Goal: Contribute content

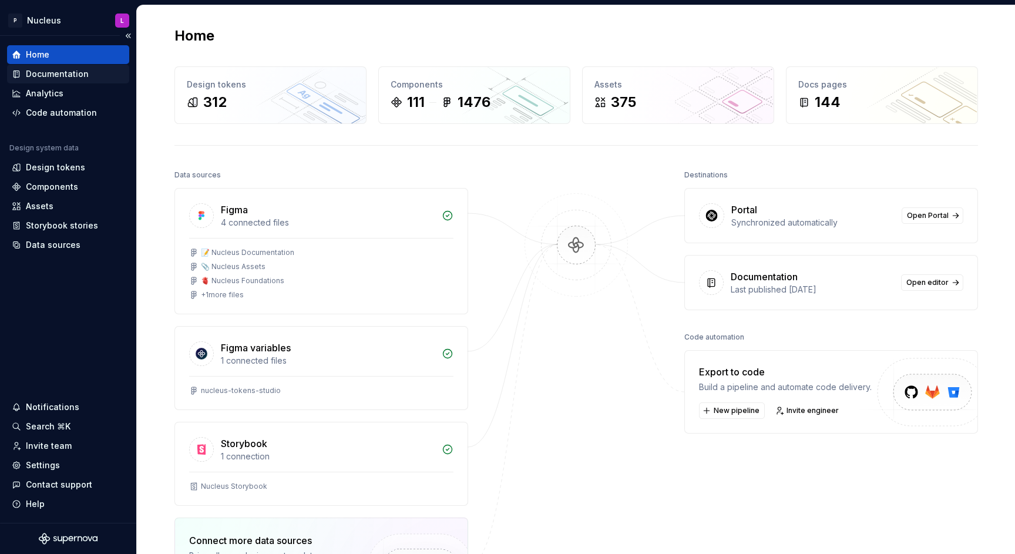
click at [56, 79] on div "Documentation" at bounding box center [57, 74] width 63 height 12
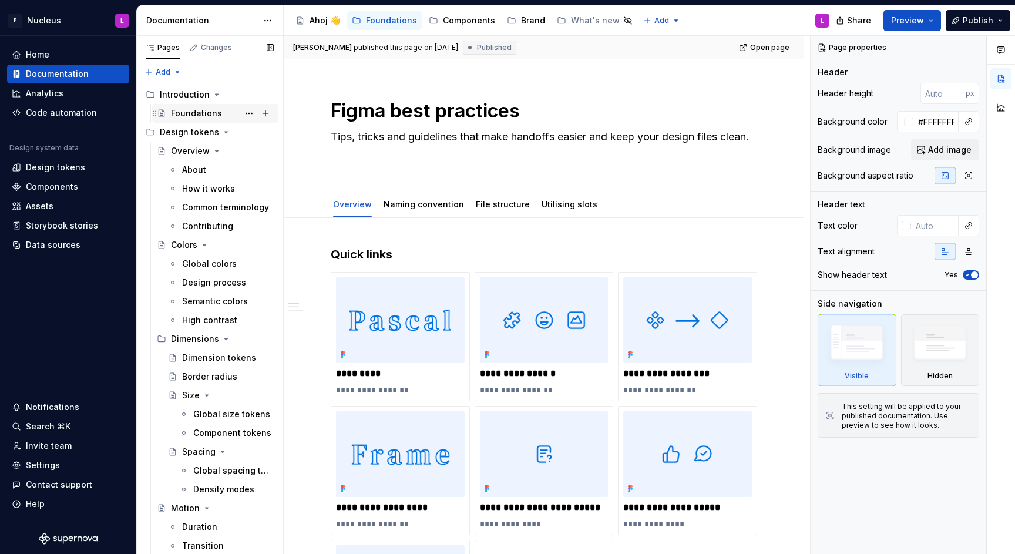
click at [186, 114] on div "Foundations" at bounding box center [196, 113] width 51 height 12
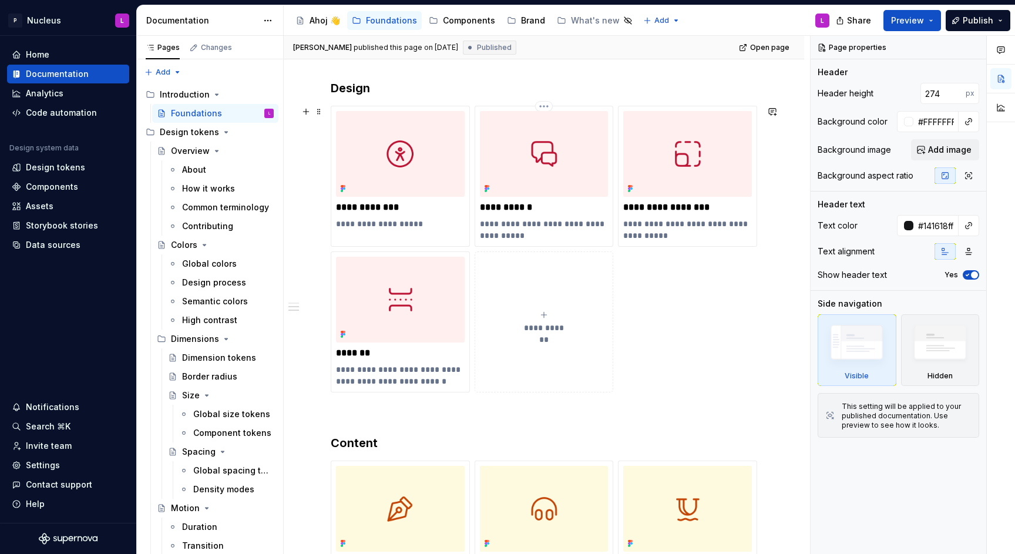
scroll to position [751, 0]
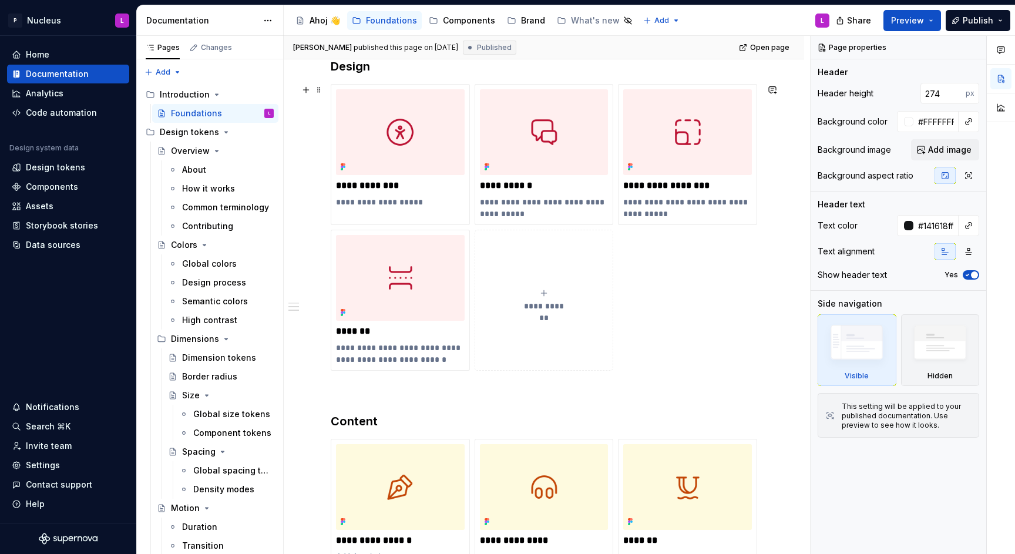
click at [537, 293] on div "**********" at bounding box center [544, 299] width 129 height 23
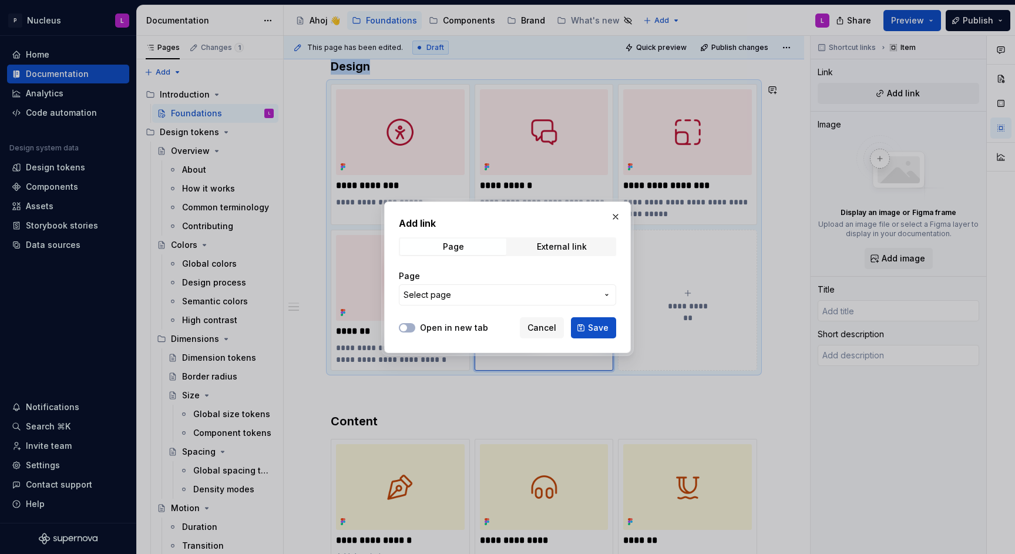
click at [493, 292] on span "Select page" at bounding box center [500, 295] width 194 height 12
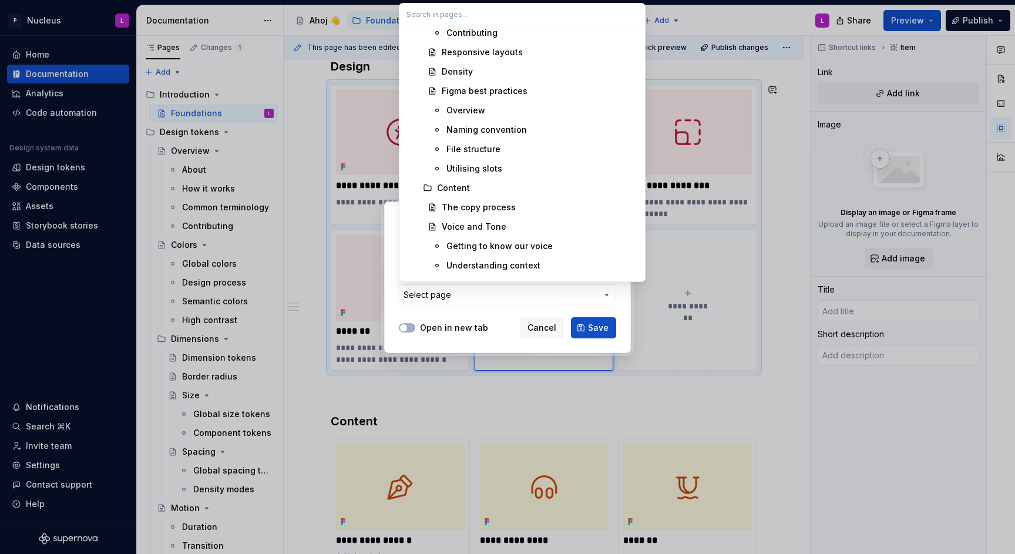
scroll to position [789, 0]
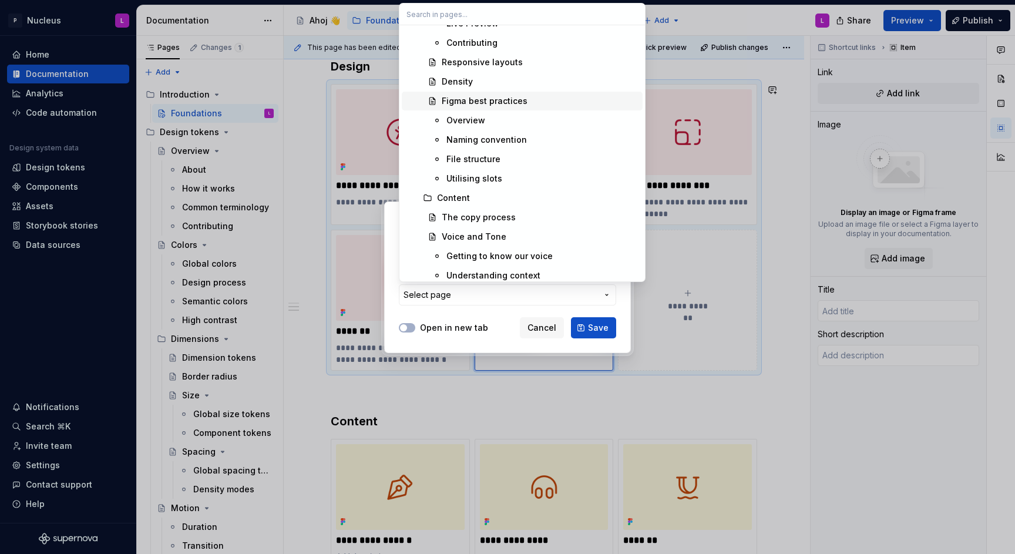
click at [491, 106] on div "Figma best practices" at bounding box center [485, 101] width 86 height 12
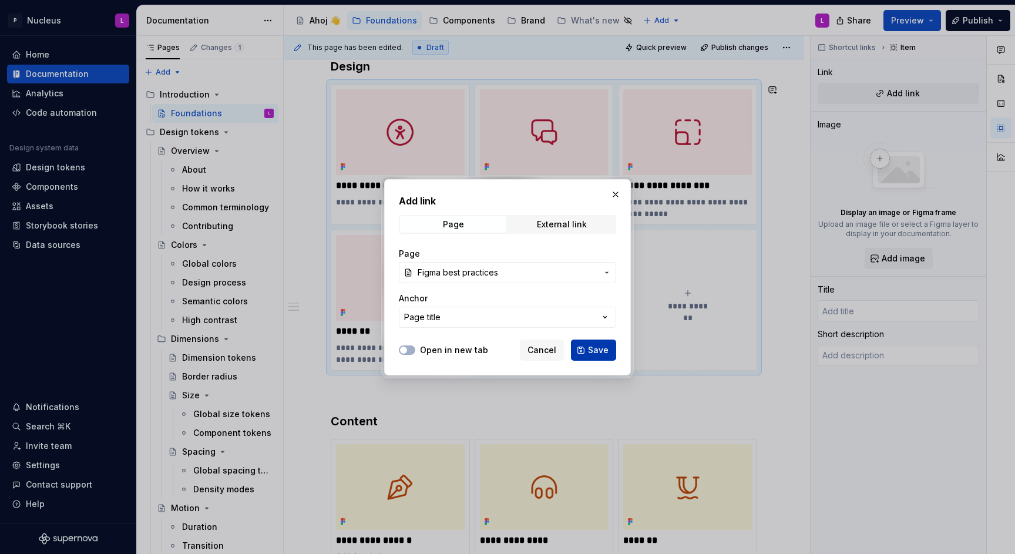
click at [587, 349] on button "Save" at bounding box center [593, 349] width 45 height 21
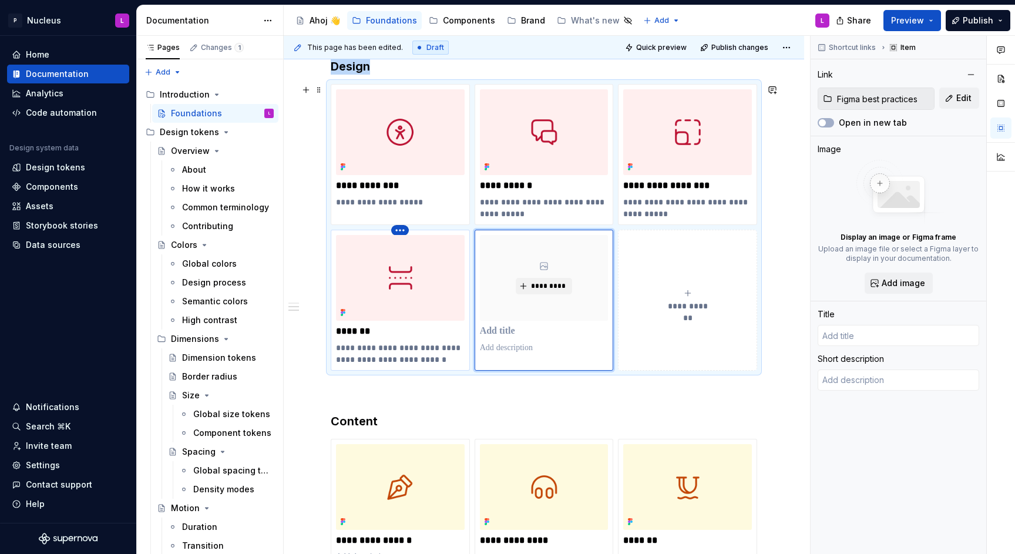
click at [401, 228] on html "P Nucleus L Home Documentation Analytics Code automation Design system data Des…" at bounding box center [507, 277] width 1015 height 554
type textarea "*"
type input "Design / Density"
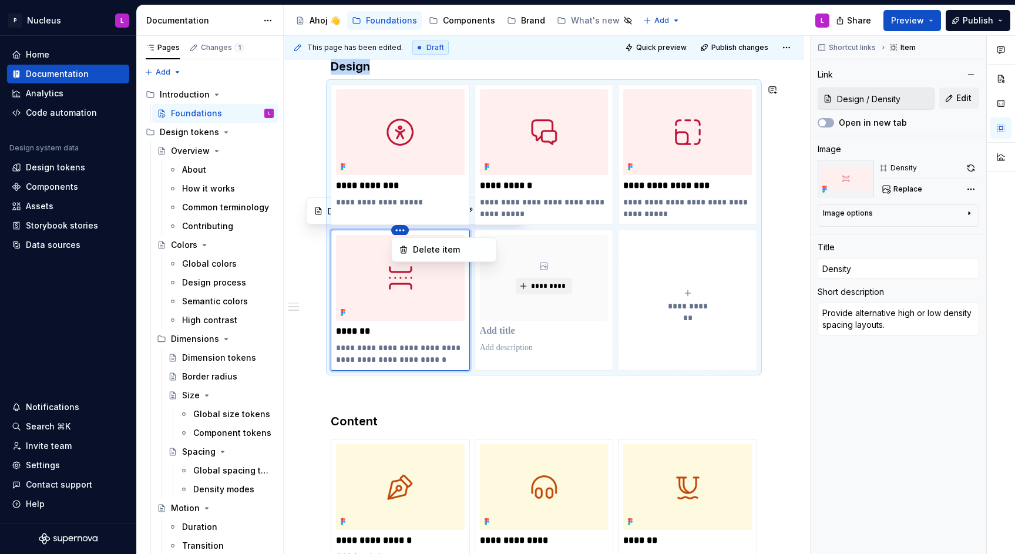
click at [370, 311] on html "P Nucleus L Home Documentation Analytics Code automation Design system data Des…" at bounding box center [507, 277] width 1015 height 554
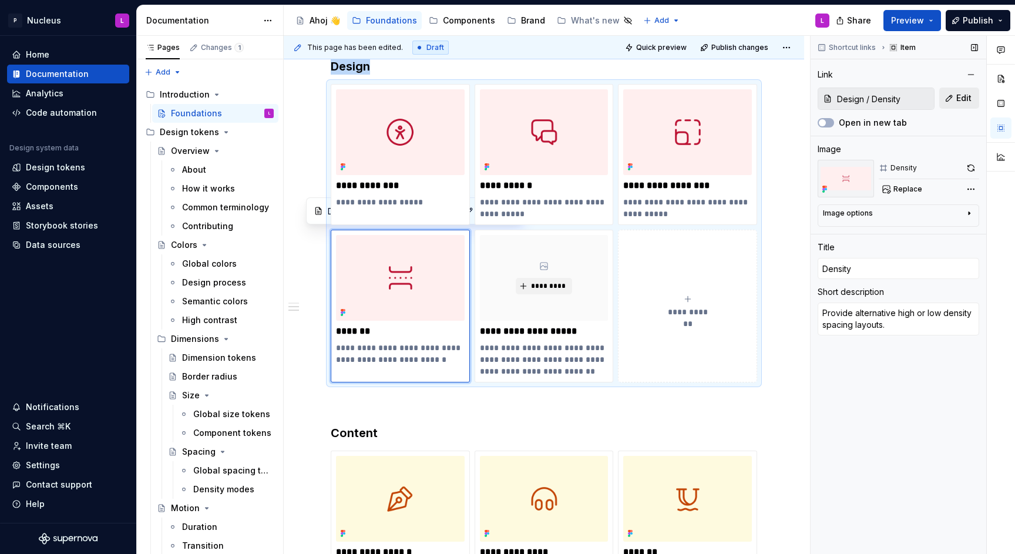
click at [959, 102] on span "Edit" at bounding box center [963, 98] width 15 height 12
click at [549, 342] on p "**********" at bounding box center [544, 359] width 128 height 35
type textarea "*"
type input "Figma best practices"
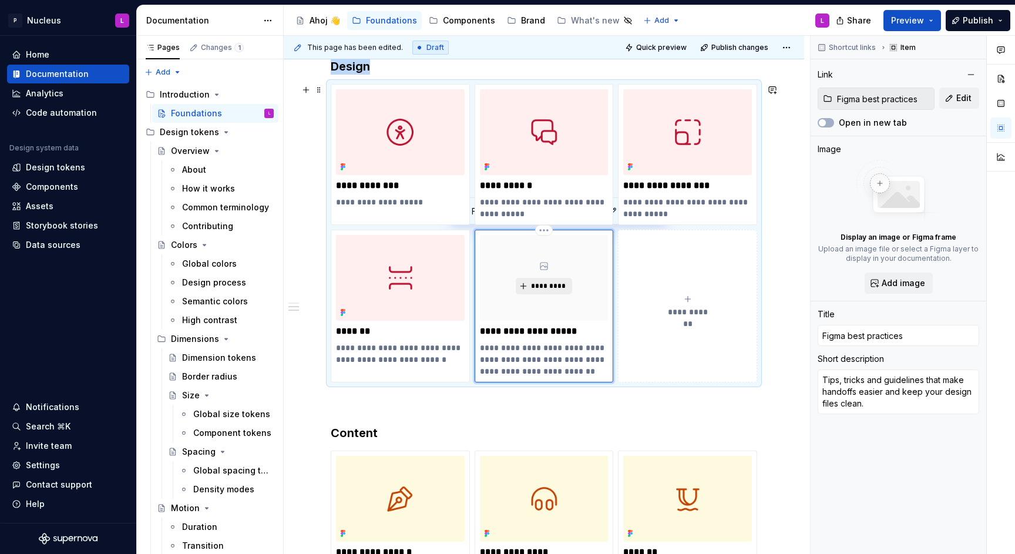
click at [549, 281] on span "*********" at bounding box center [548, 285] width 36 height 9
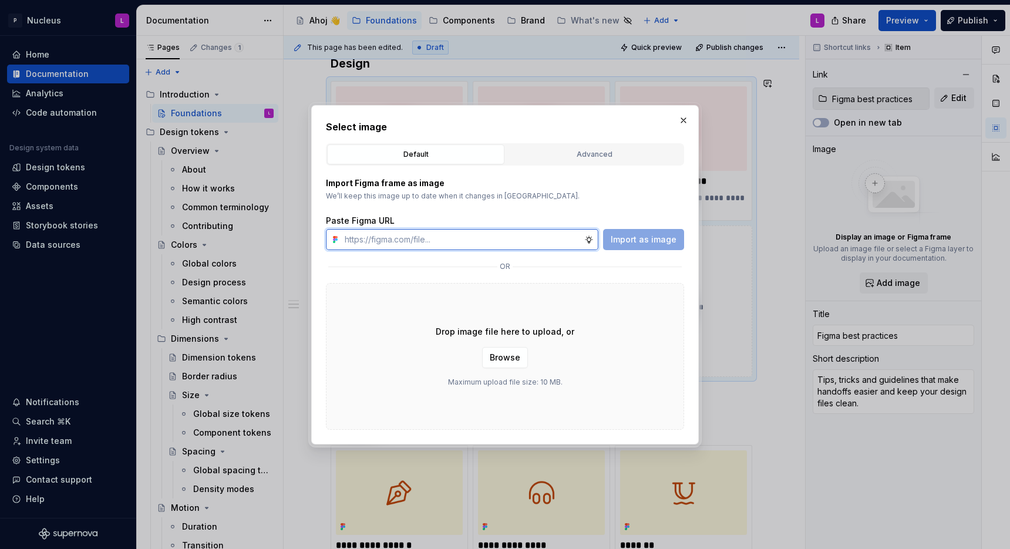
type textarea "*"
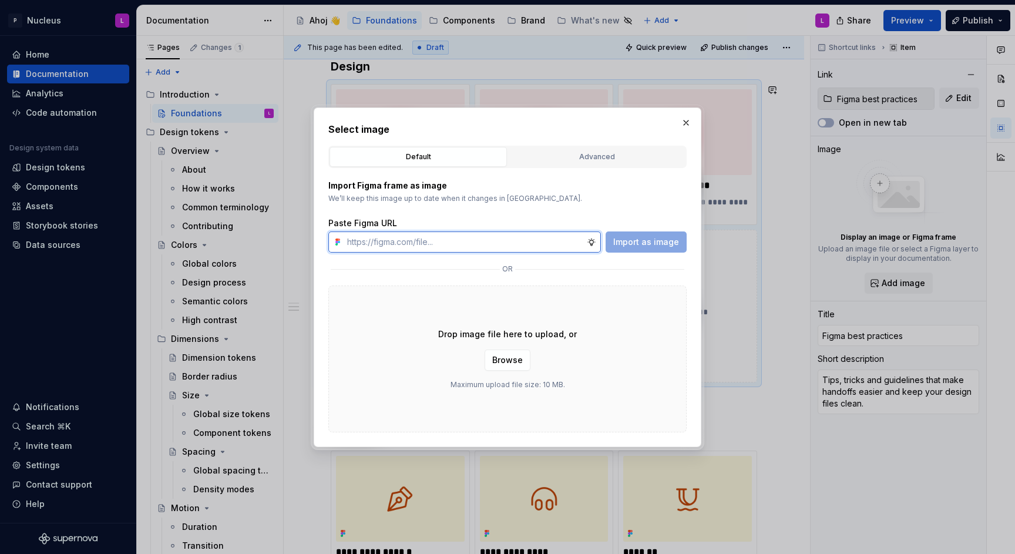
paste input "[URL][DOMAIN_NAME]"
type input "[URL][DOMAIN_NAME]"
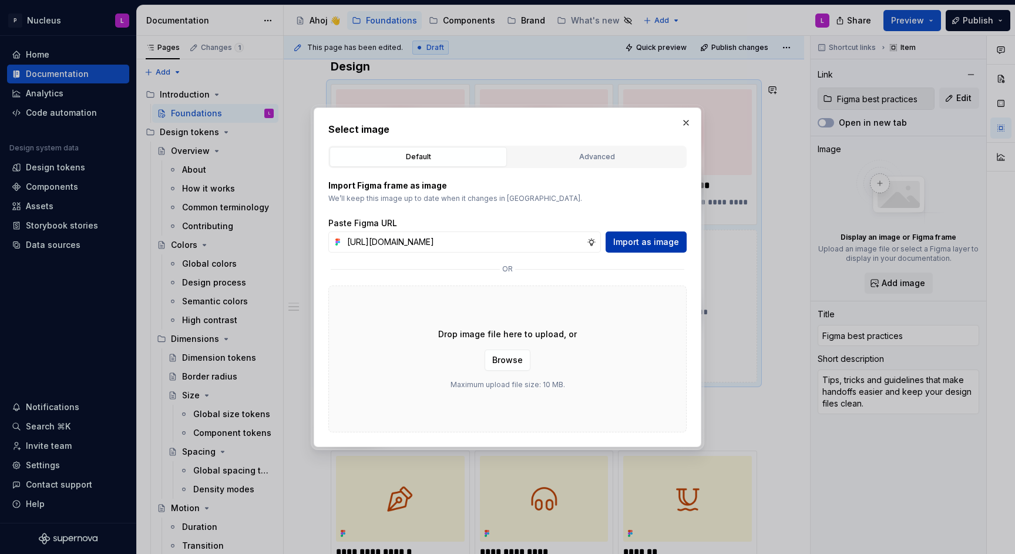
click at [630, 243] on span "Import as image" at bounding box center [646, 242] width 66 height 12
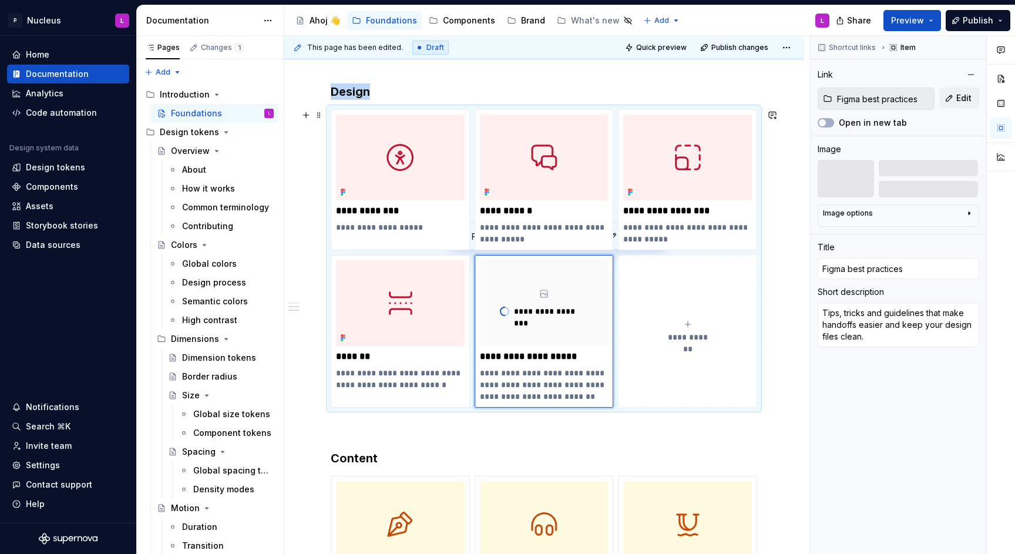
scroll to position [689, 0]
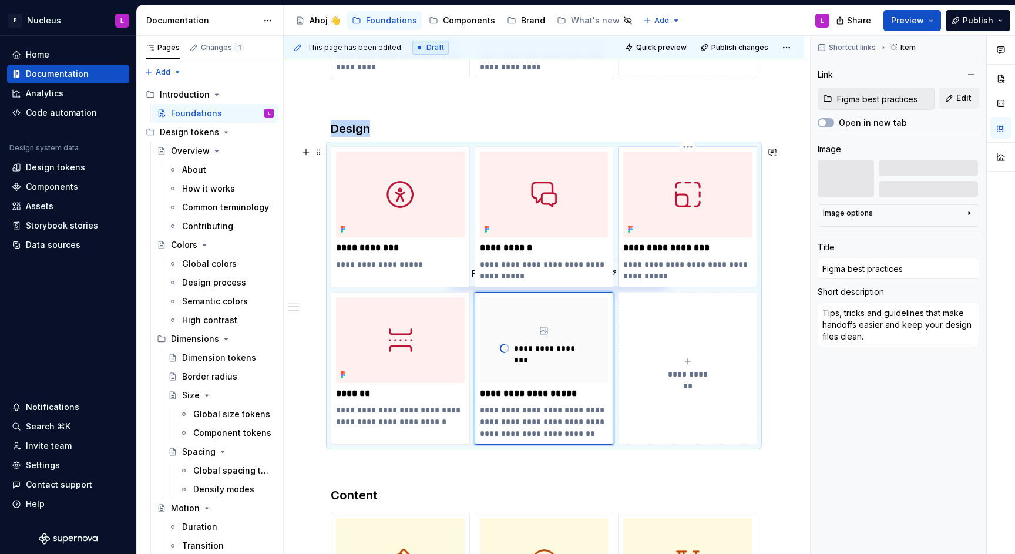
click at [681, 275] on p "**********" at bounding box center [687, 269] width 128 height 23
type textarea "*"
type input "Design / Responsive layouts"
type input "Responsive layouts"
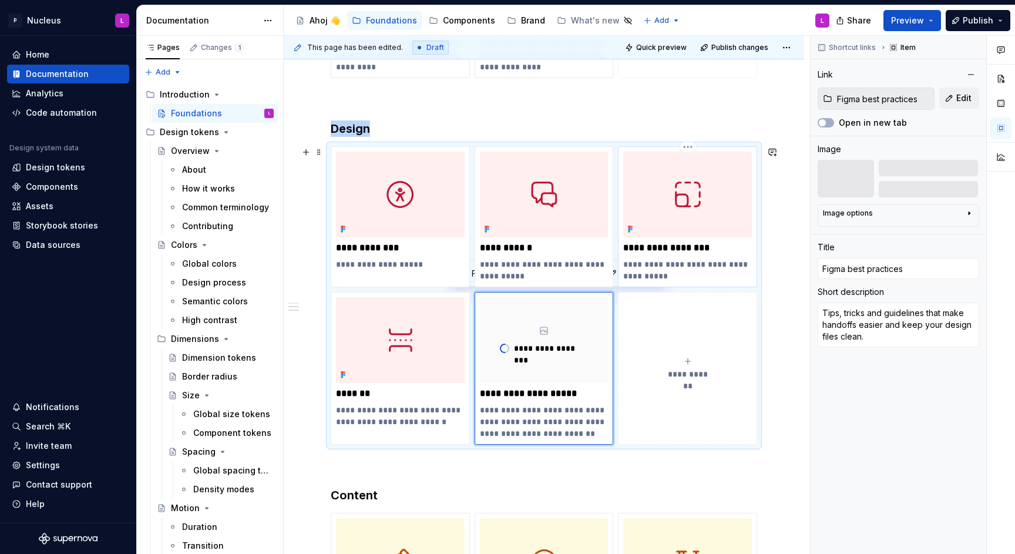
type textarea "Design for all devices and display sizes"
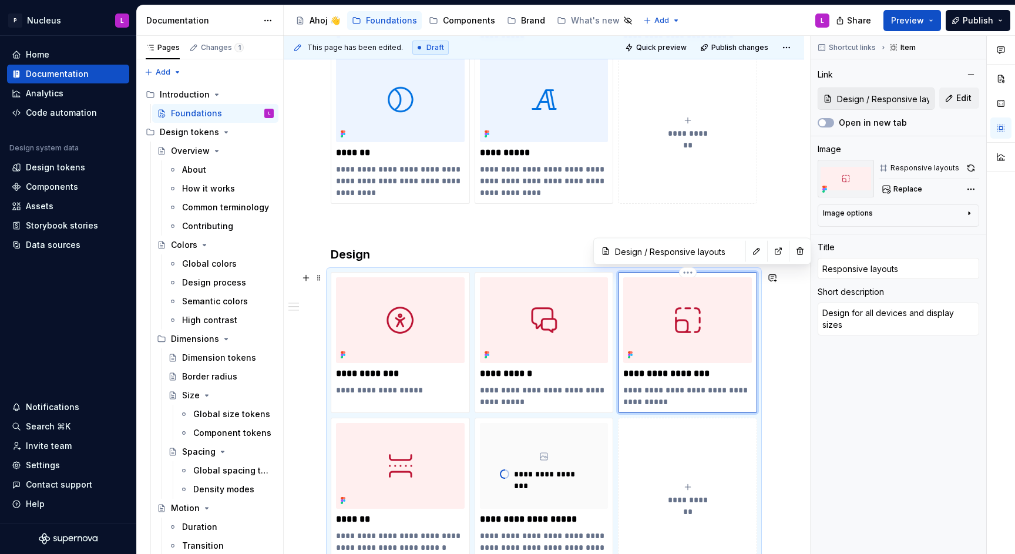
scroll to position [561, 0]
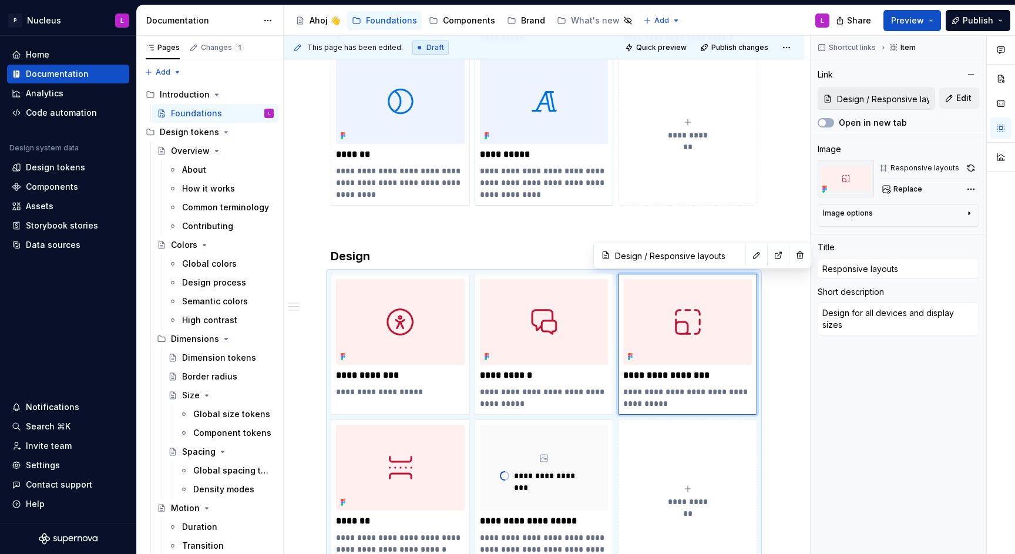
click at [577, 174] on p "**********" at bounding box center [544, 182] width 128 height 35
type textarea "*"
type input "Typography"
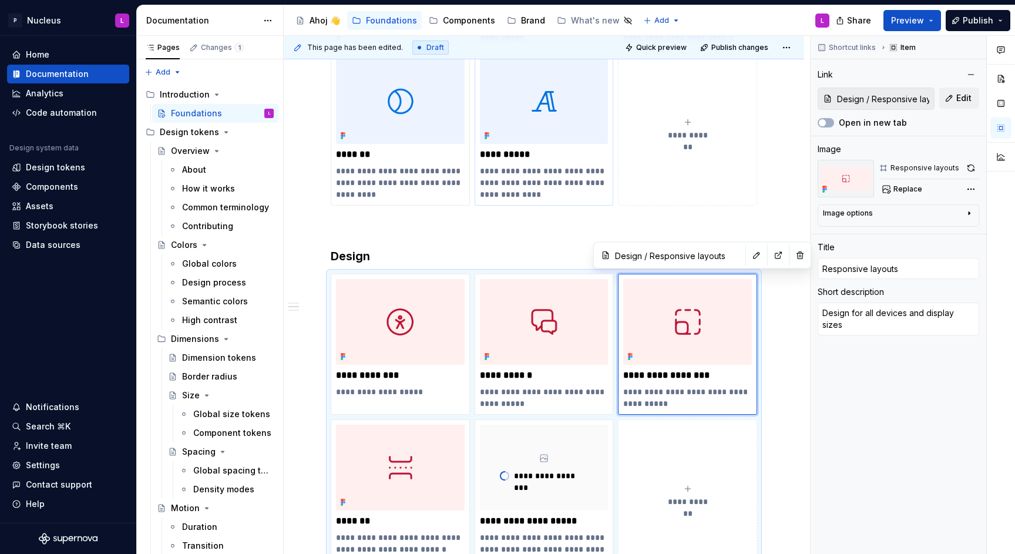
type textarea "Visualize our brand's voice, and use it to communicate with our audiences."
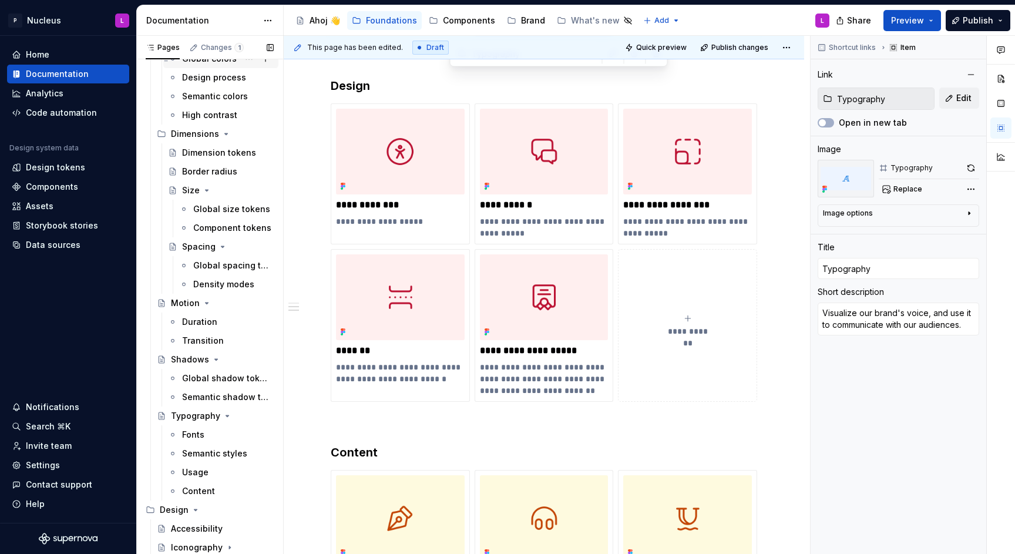
scroll to position [355, 0]
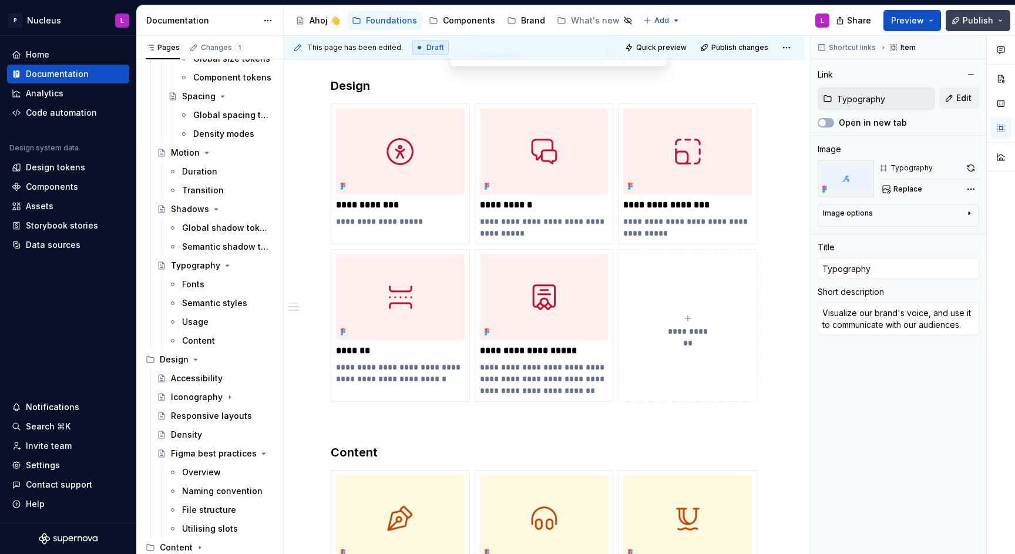
click at [974, 23] on span "Publish" at bounding box center [977, 21] width 31 height 12
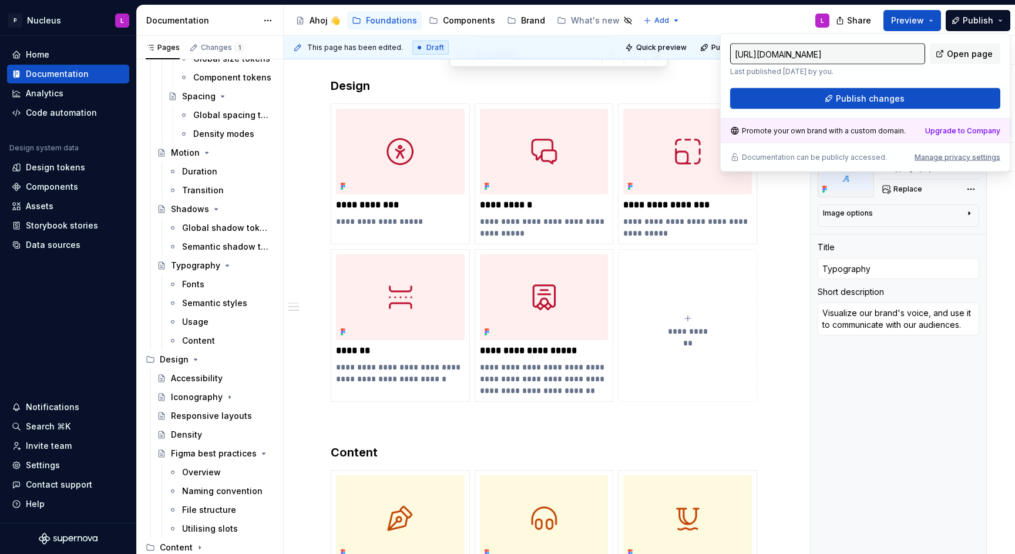
click at [863, 82] on div "[URL][DOMAIN_NAME] Last published [DATE] by you. Open page Publish changes" at bounding box center [865, 76] width 270 height 66
click at [856, 87] on div "[URL][DOMAIN_NAME] Last published [DATE] by you. Open page Publish changes" at bounding box center [865, 76] width 270 height 66
click at [766, 105] on button "Publish changes" at bounding box center [865, 98] width 270 height 21
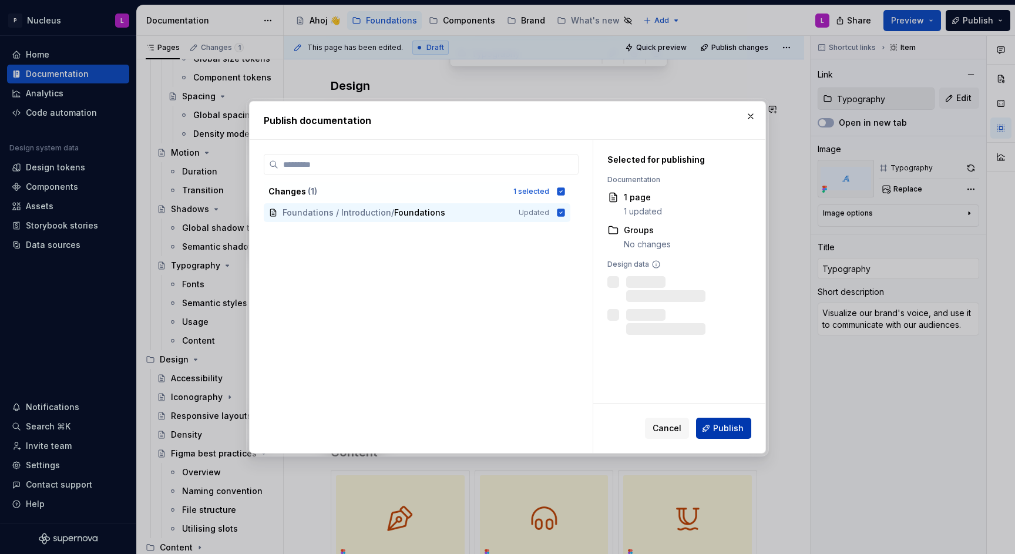
click at [714, 432] on button "Publish" at bounding box center [723, 428] width 55 height 21
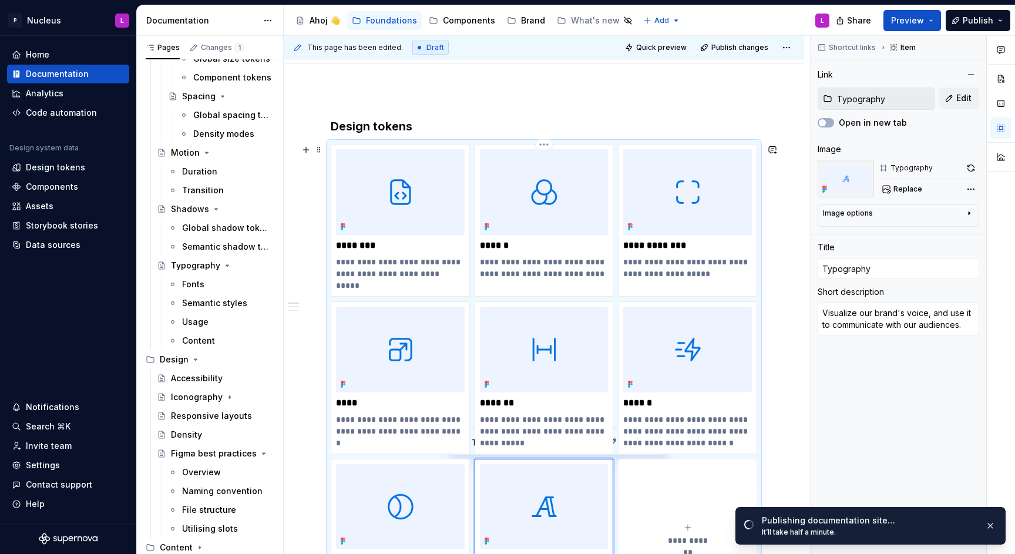
scroll to position [152, 0]
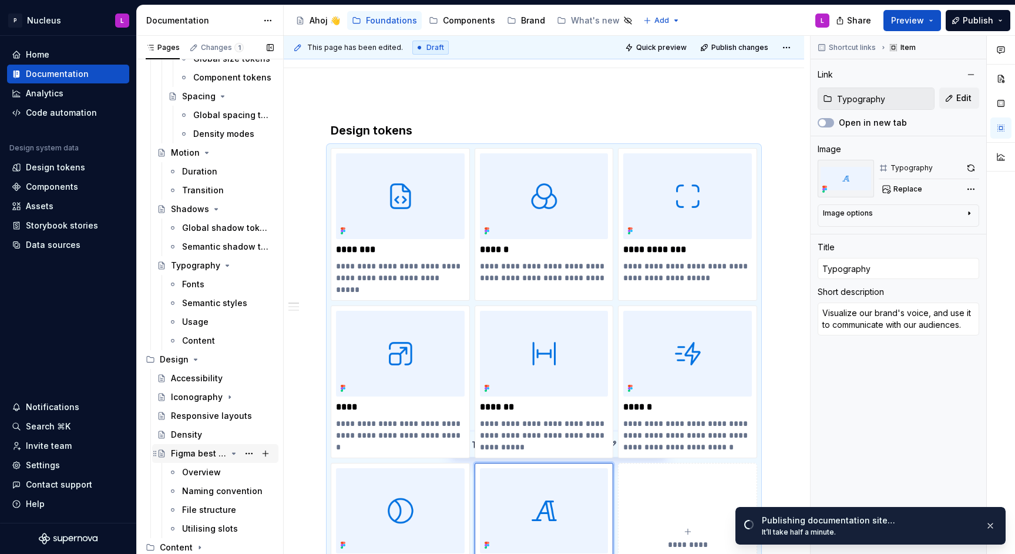
click at [187, 447] on div "Figma best practices" at bounding box center [222, 453] width 103 height 16
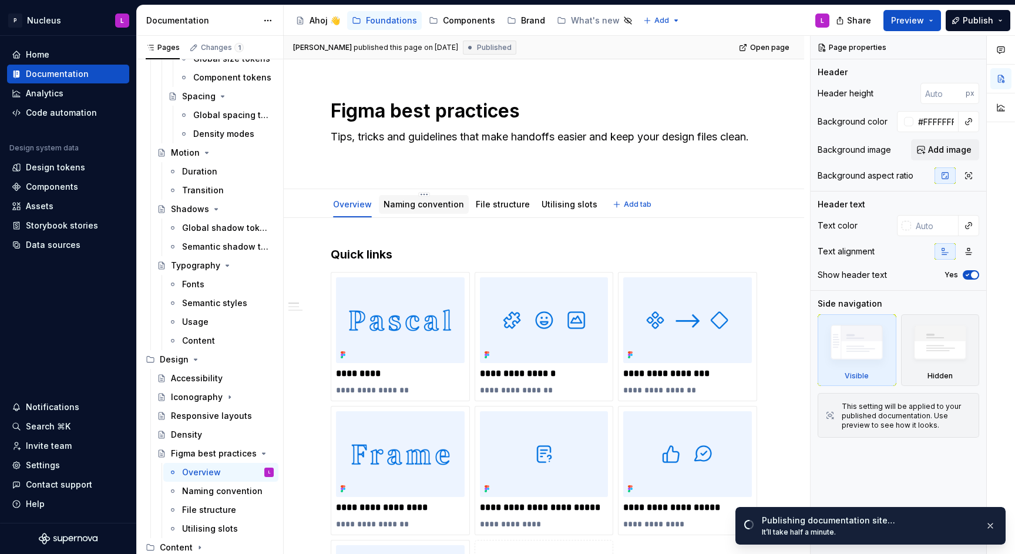
click at [430, 198] on div "Naming convention" at bounding box center [423, 204] width 80 height 12
click at [445, 207] on link "Naming convention" at bounding box center [423, 204] width 80 height 10
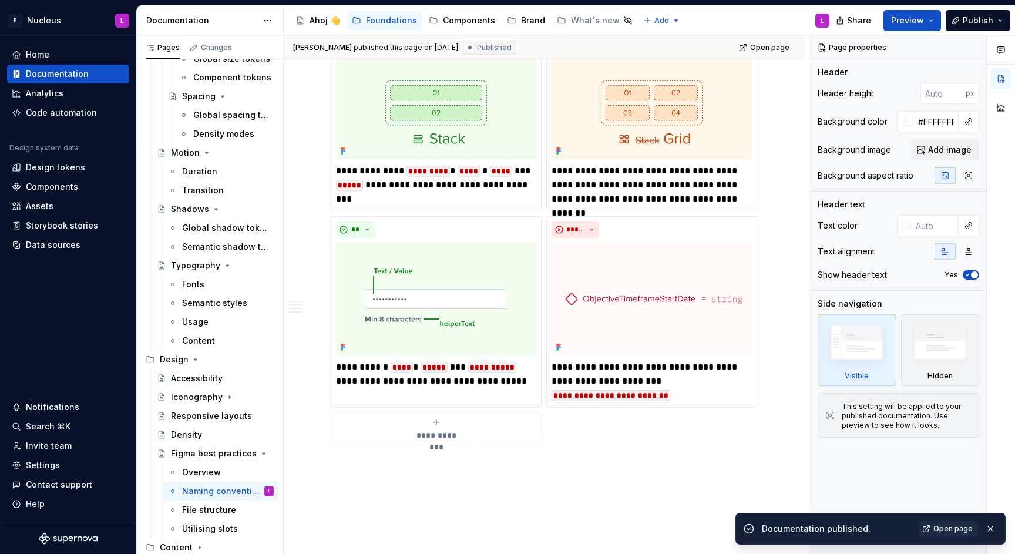
scroll to position [4042, 0]
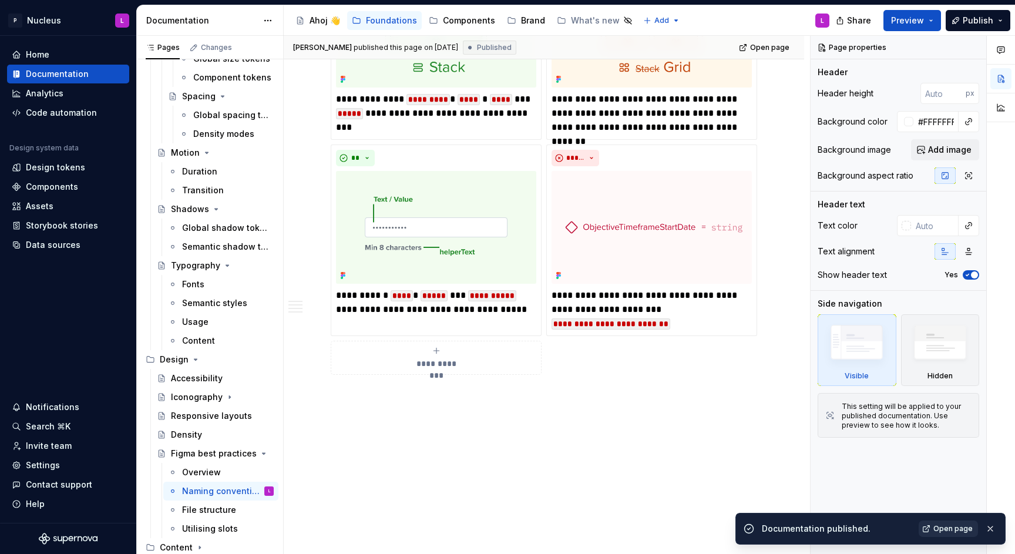
click at [945, 528] on span "Open page" at bounding box center [952, 528] width 39 height 9
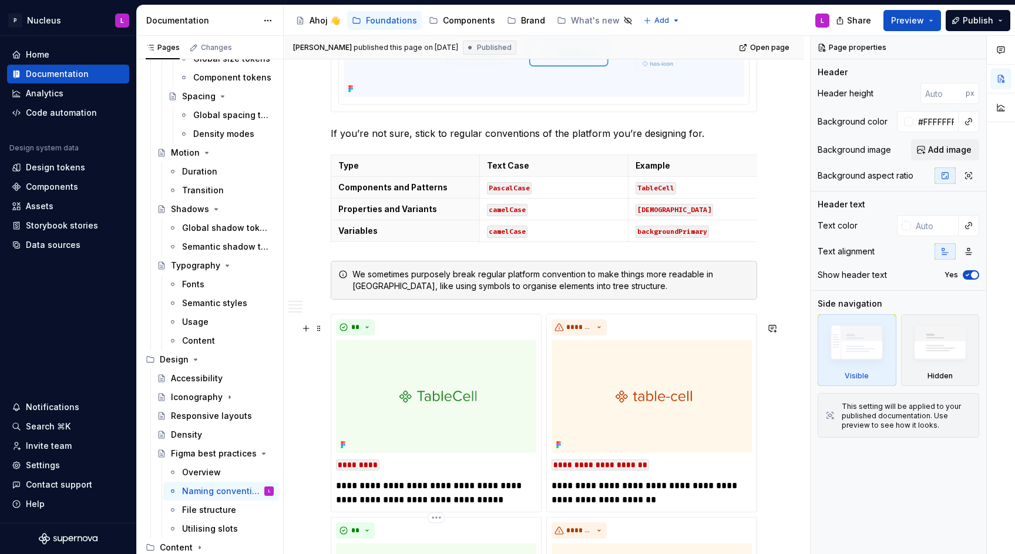
scroll to position [0, 0]
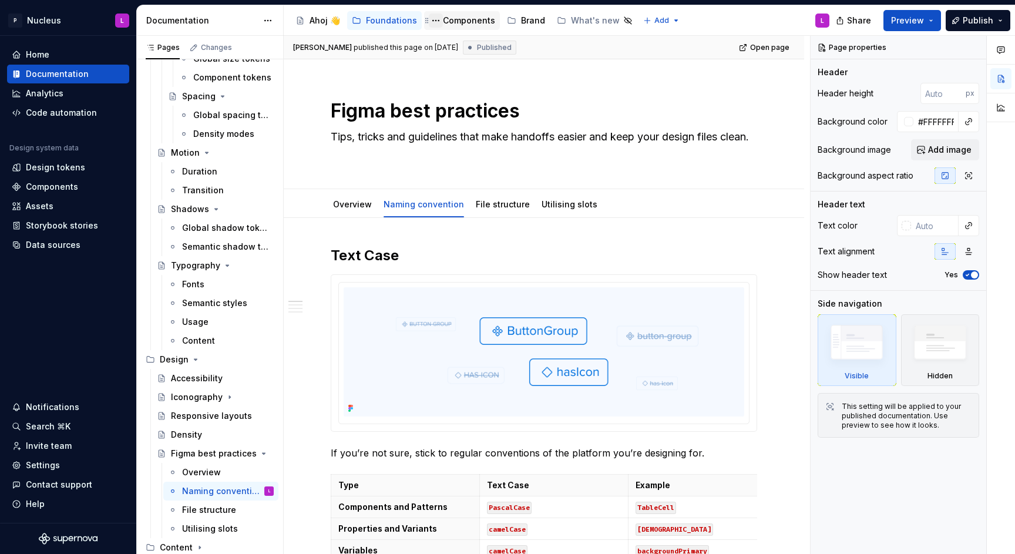
click at [436, 23] on button "Page tree" at bounding box center [436, 21] width 14 height 14
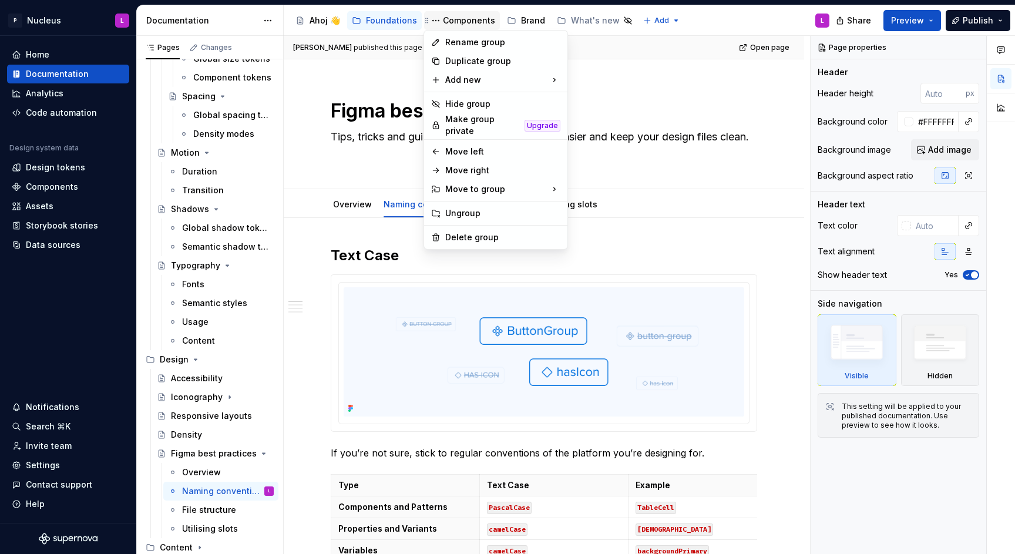
click at [459, 16] on html "P Nucleus L Home Documentation Analytics Code automation Design system data Des…" at bounding box center [507, 277] width 1015 height 554
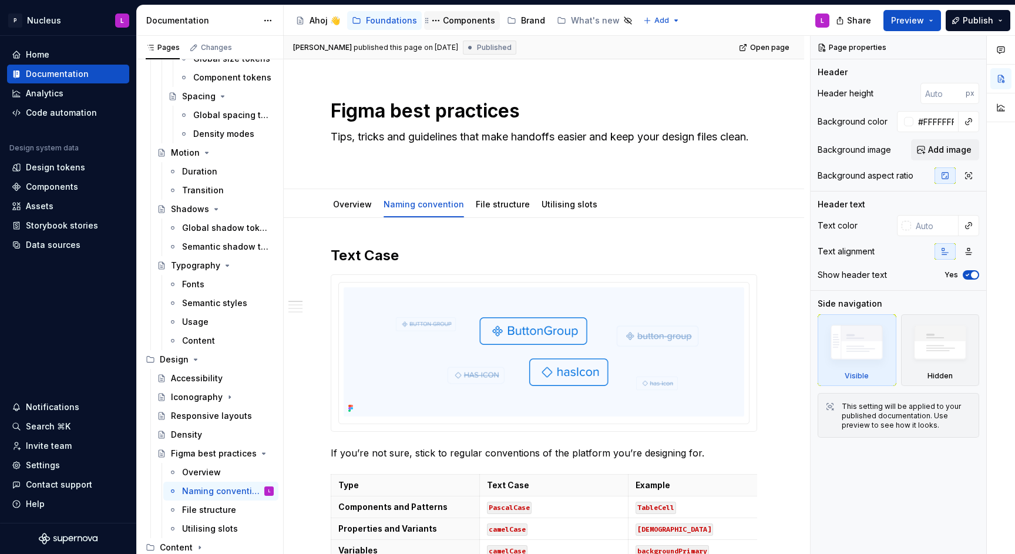
click at [459, 16] on div "Components" at bounding box center [469, 21] width 52 height 12
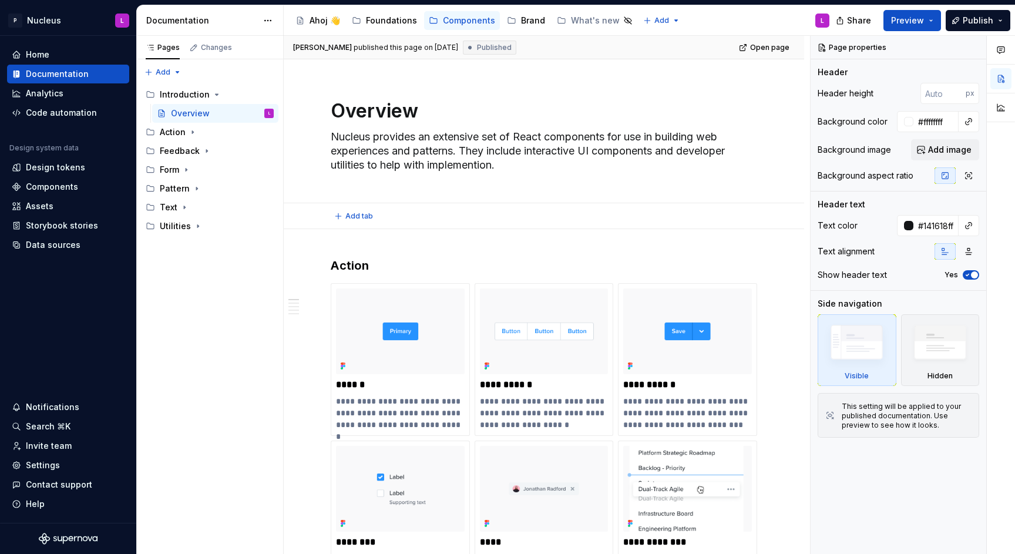
type textarea "*"
